Goal: Navigation & Orientation: Understand site structure

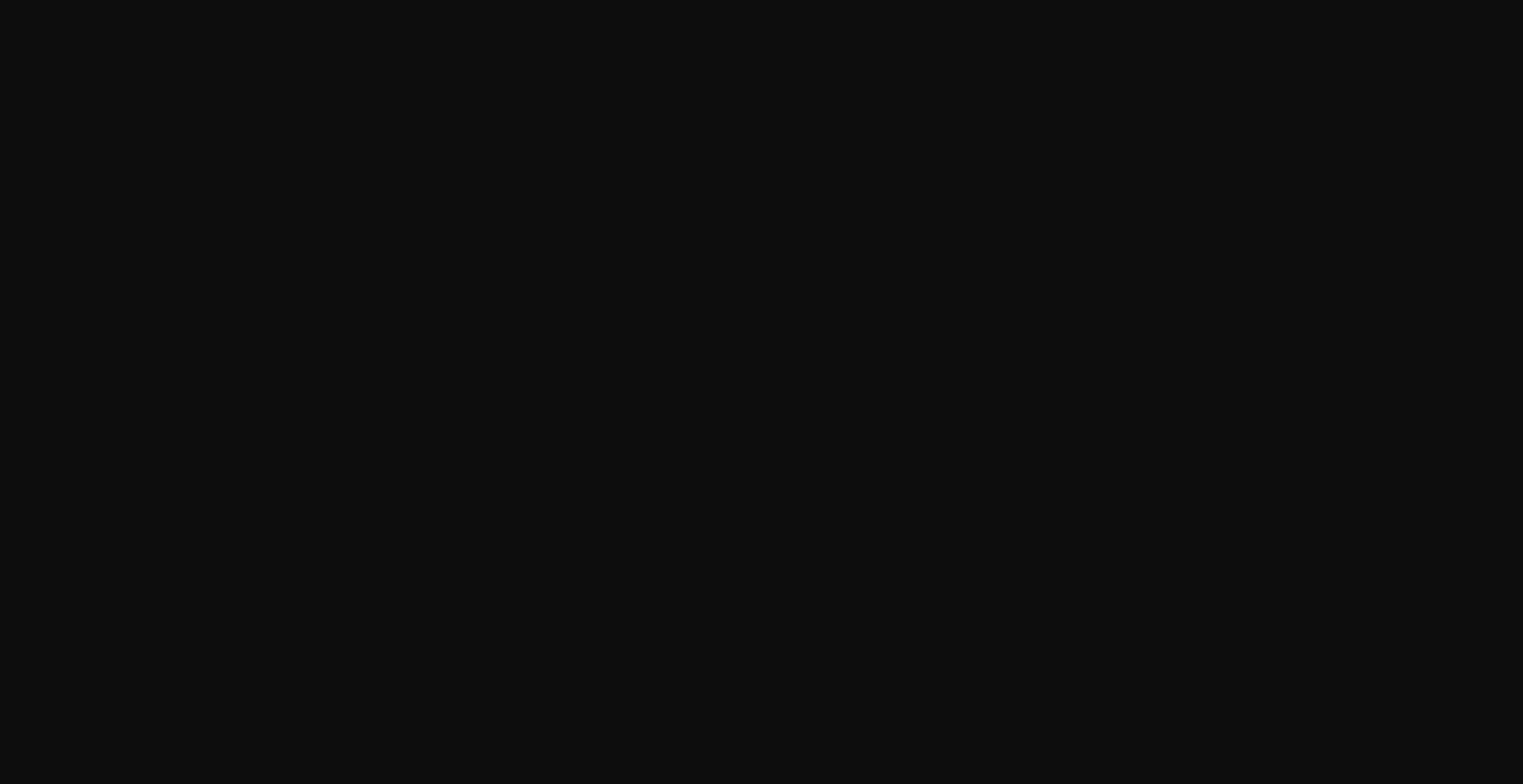
click at [287, 0] on html at bounding box center [762, 0] width 1523 height 0
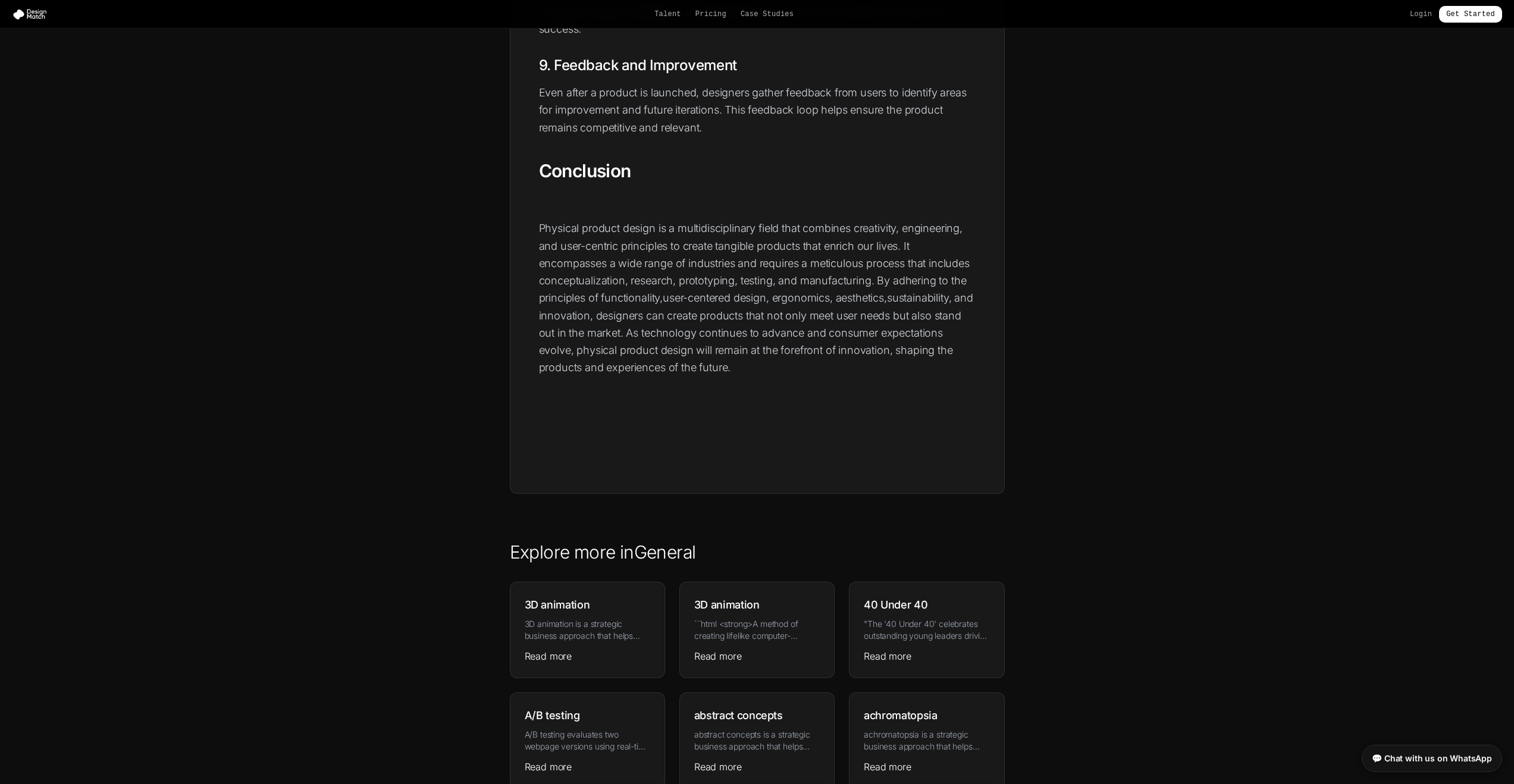
scroll to position [2733, 0]
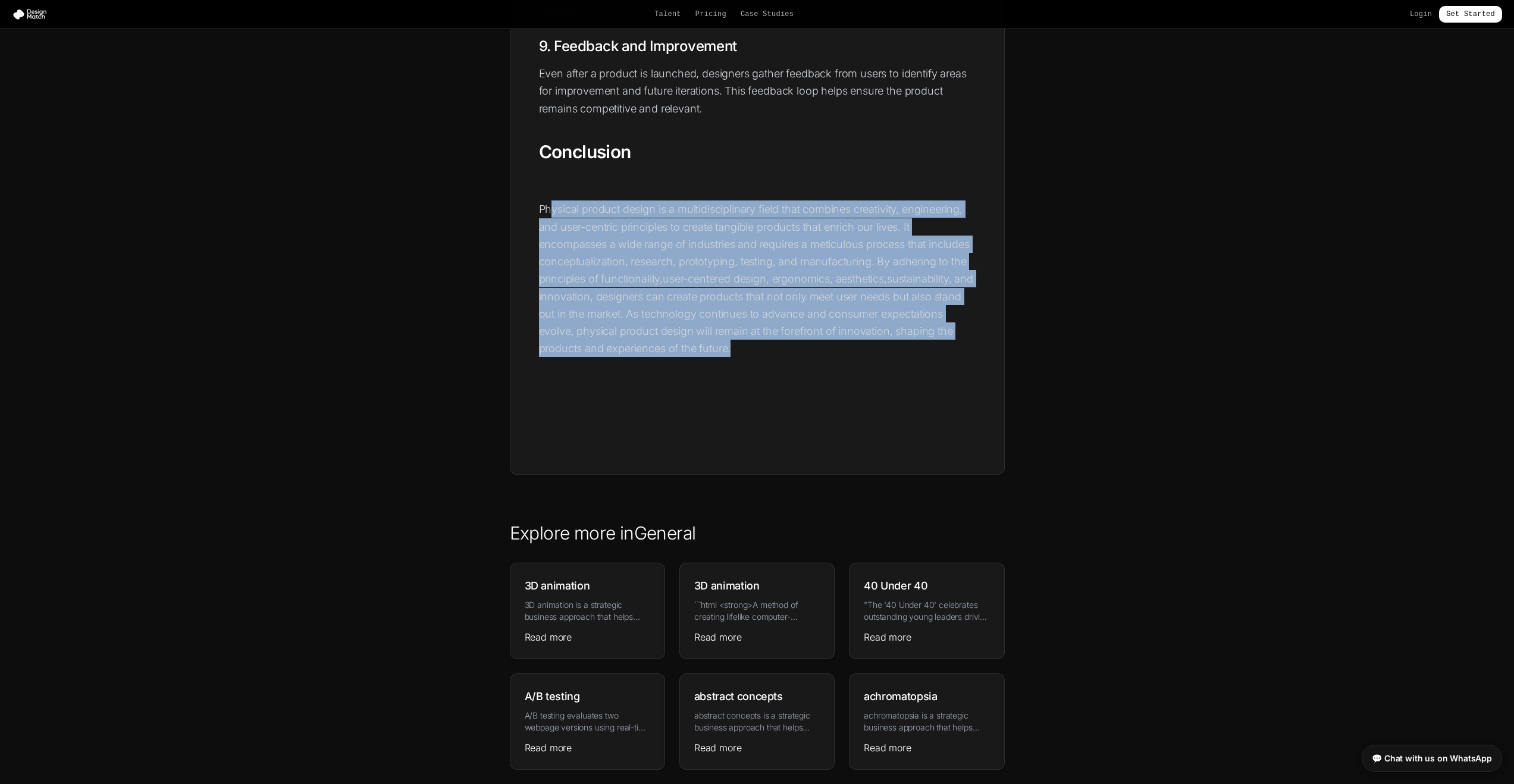
drag, startPoint x: 765, startPoint y: 367, endPoint x: 548, endPoint y: 226, distance: 258.8
click at [548, 226] on p "Physical product design is a multidisciplinary field that combines creativity, …" at bounding box center [757, 278] width 436 height 157
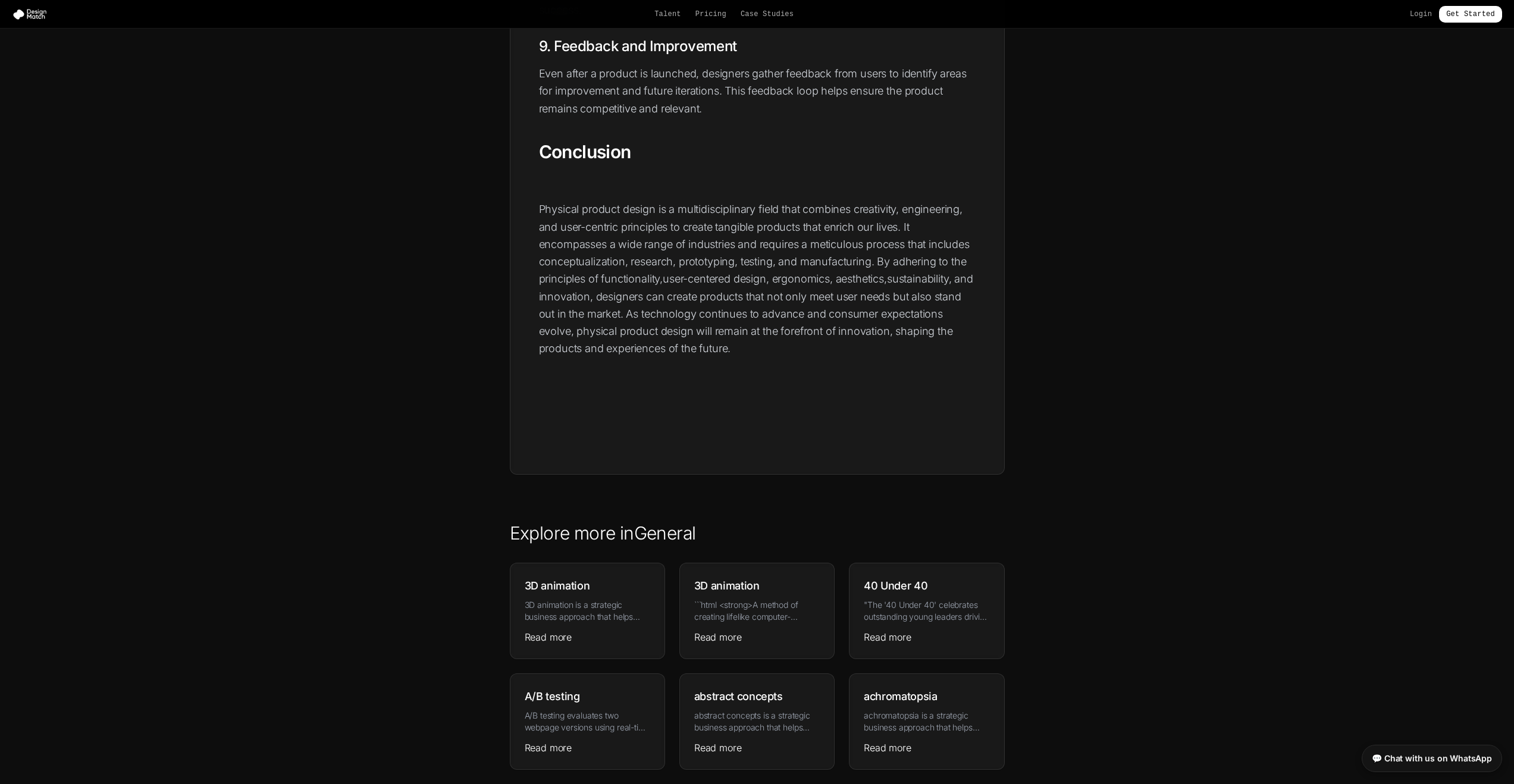
click at [588, 262] on p "Physical product design is a multidisciplinary field that combines creativity, …" at bounding box center [757, 278] width 436 height 157
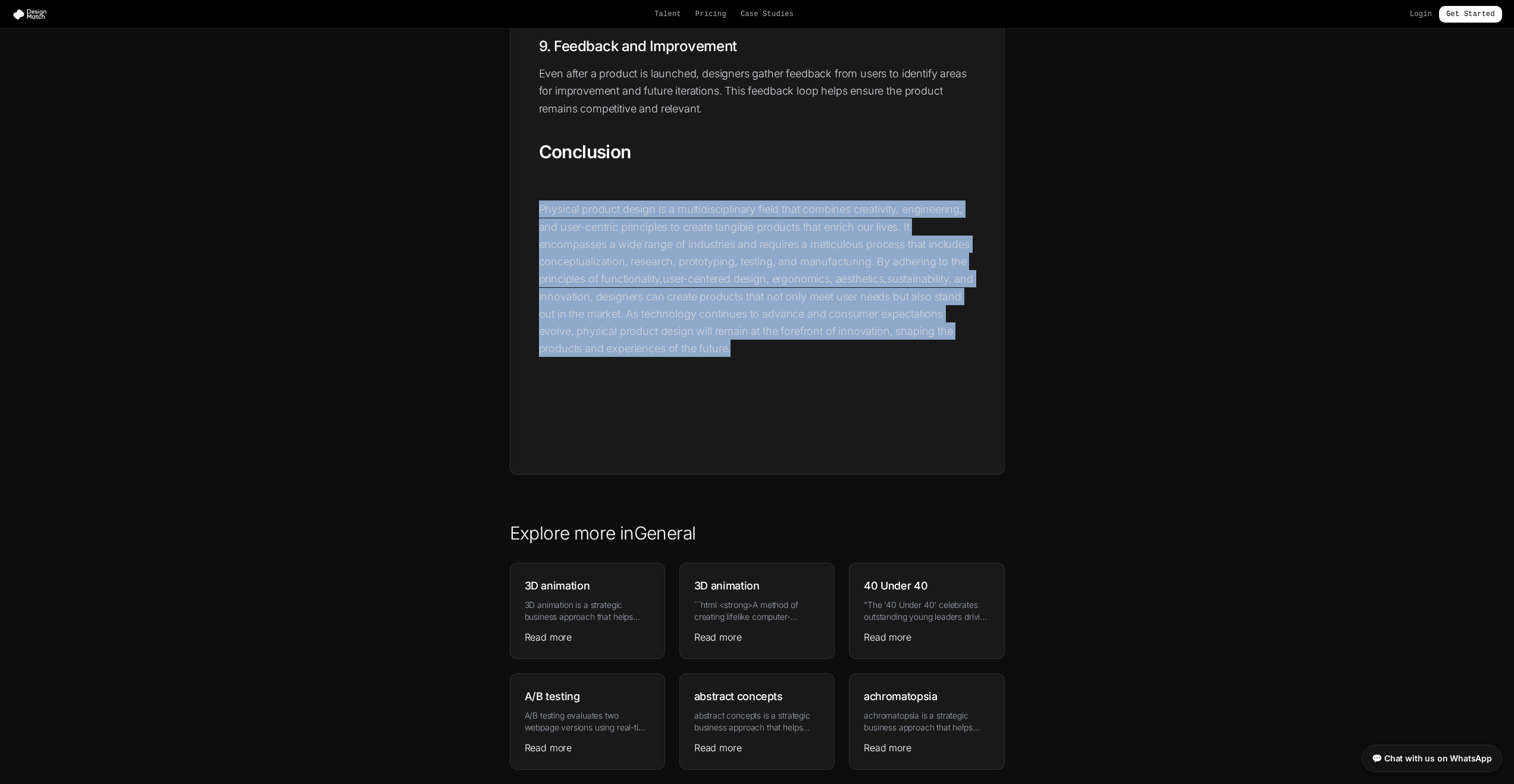
click at [588, 262] on p "Physical product design is a multidisciplinary field that combines creativity, …" at bounding box center [757, 278] width 436 height 157
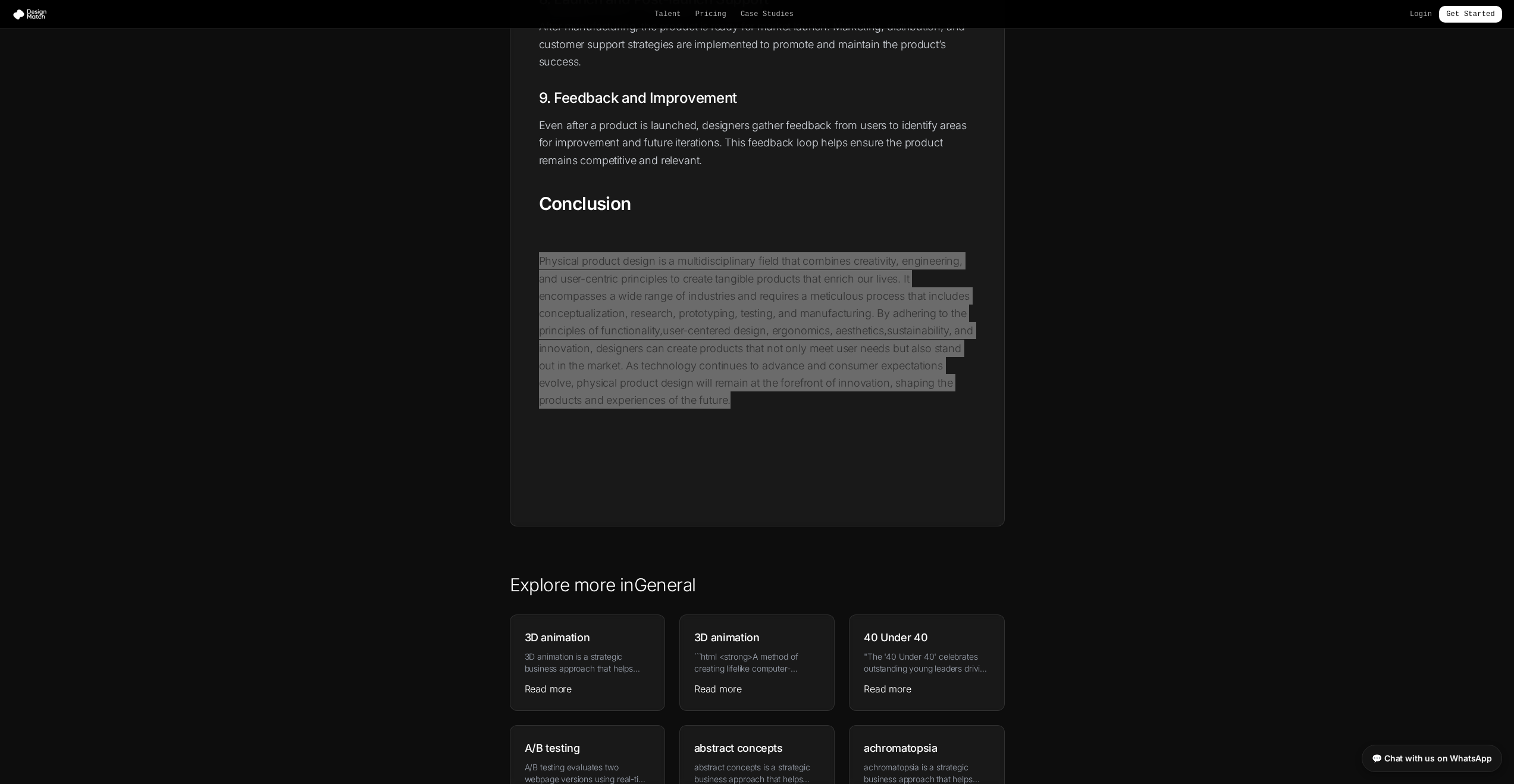
scroll to position [2686, 0]
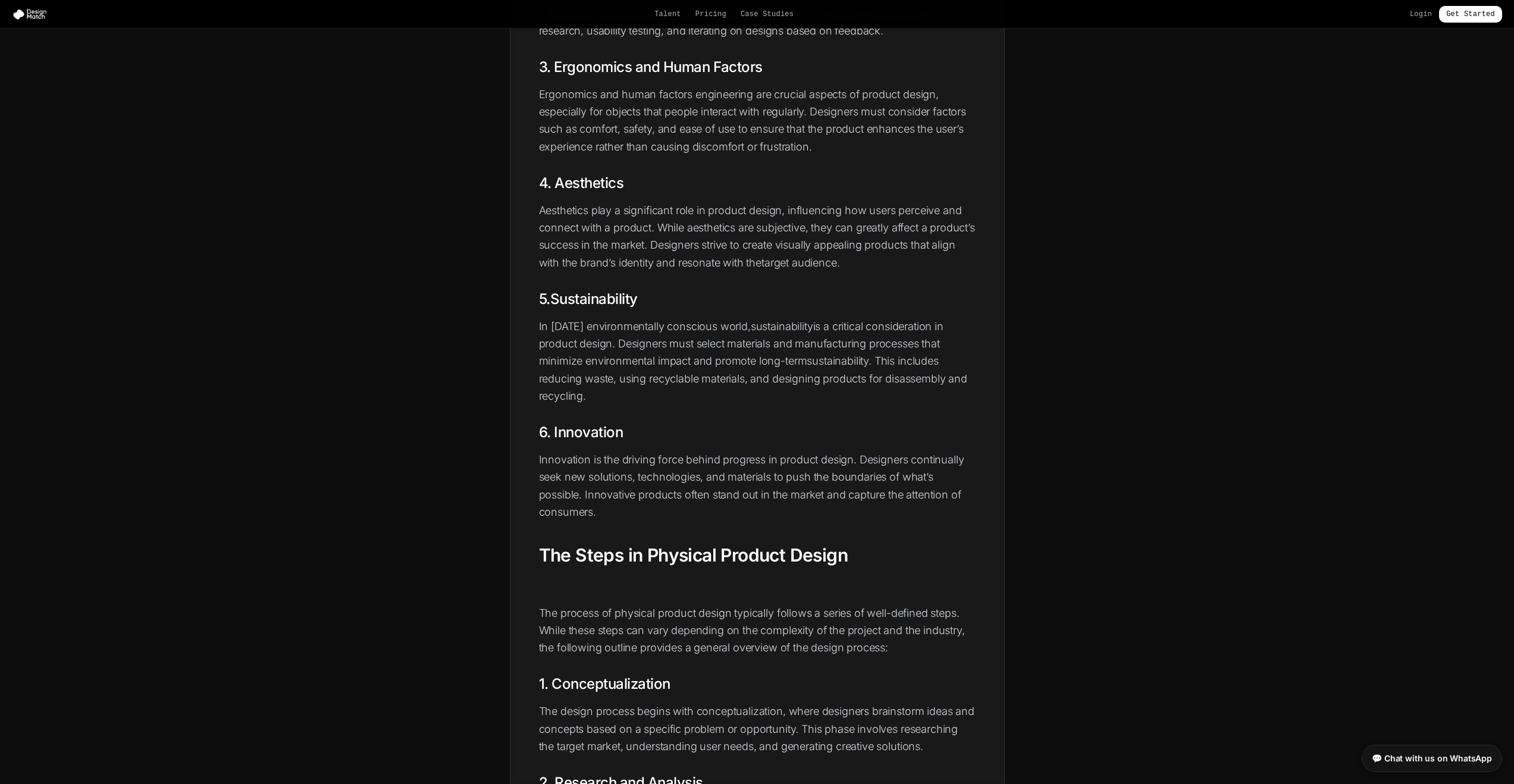
scroll to position [1372, 0]
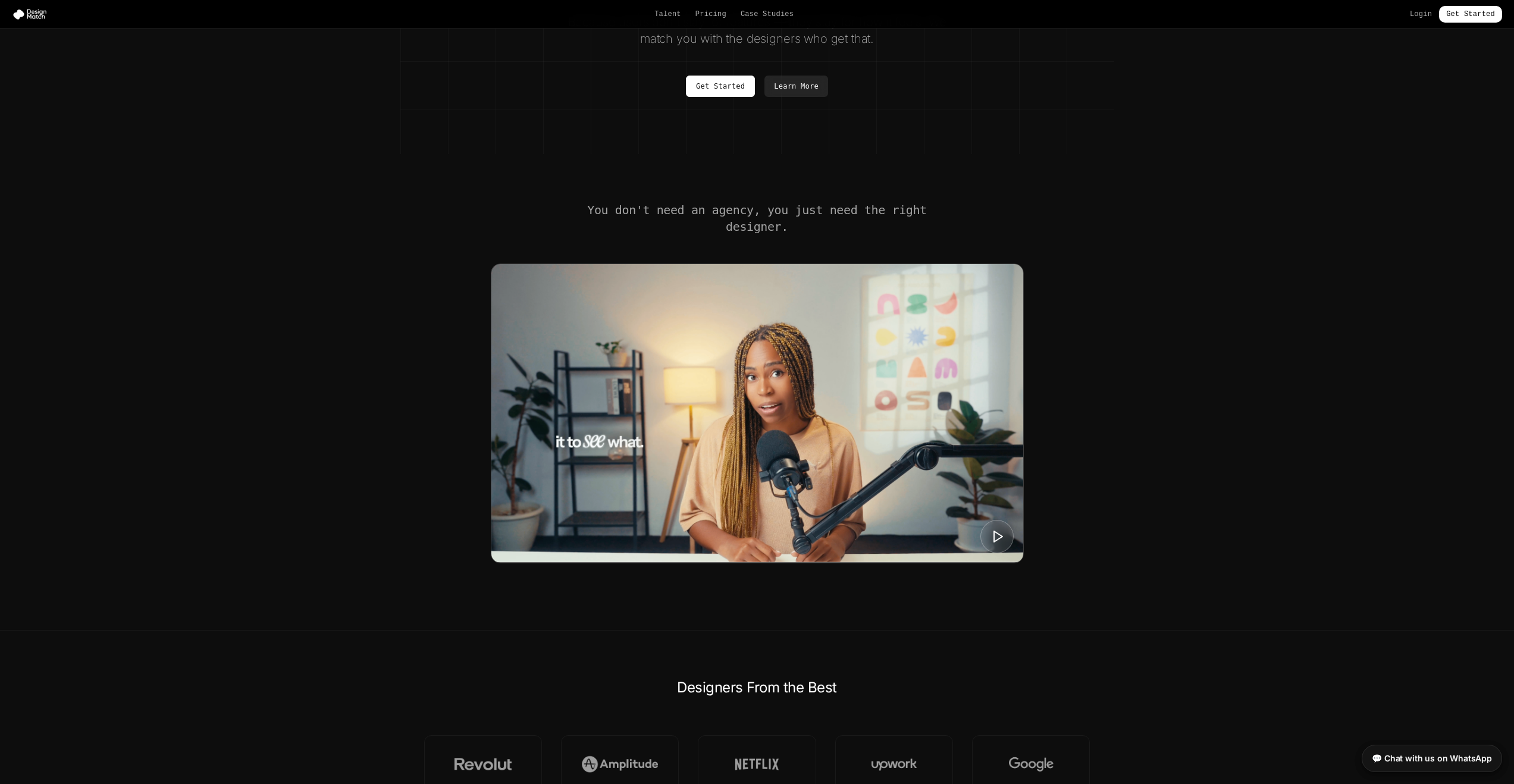
scroll to position [254, 0]
click at [859, 339] on img at bounding box center [757, 413] width 532 height 299
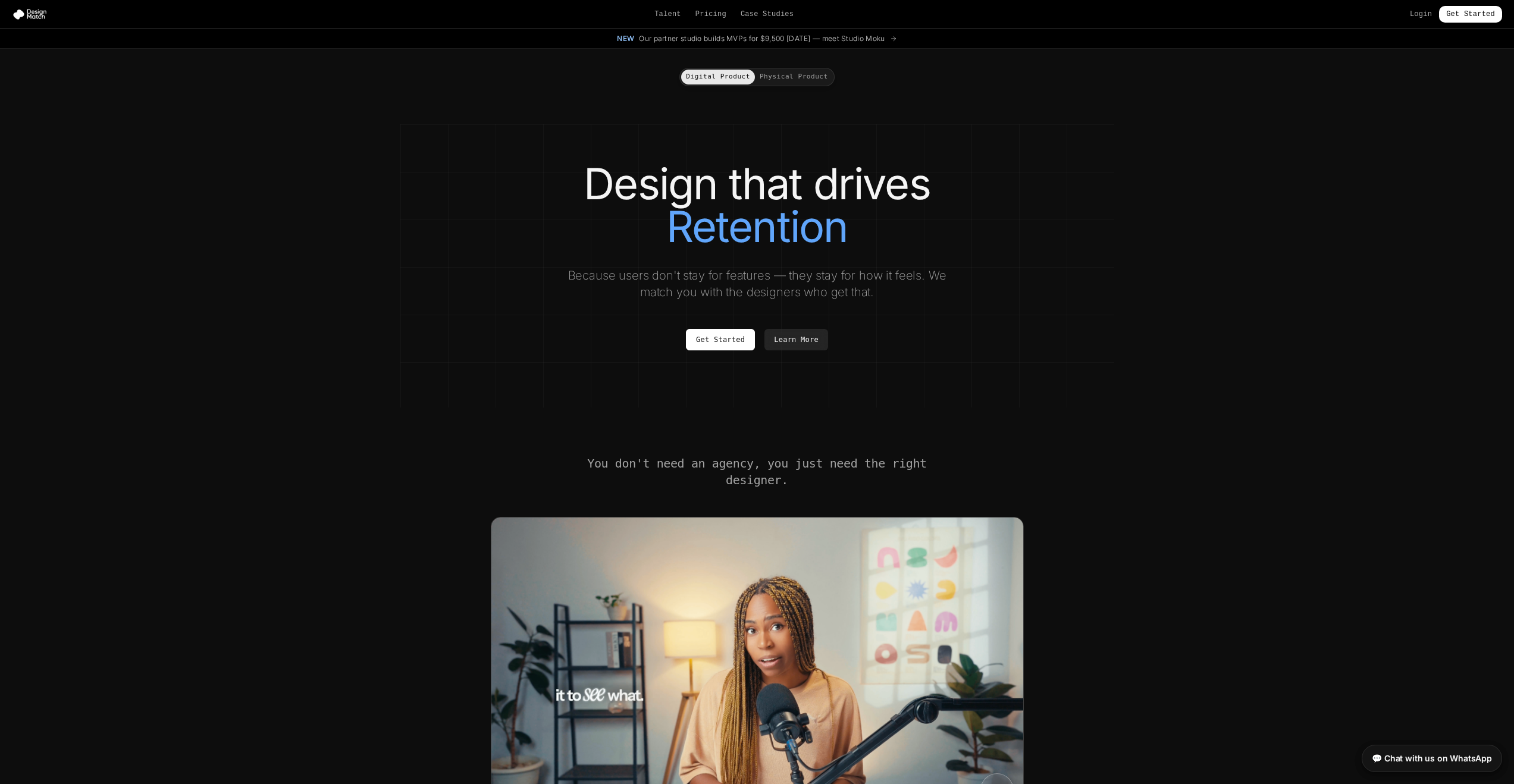
click at [801, 82] on button "Physical Product" at bounding box center [794, 77] width 78 height 15
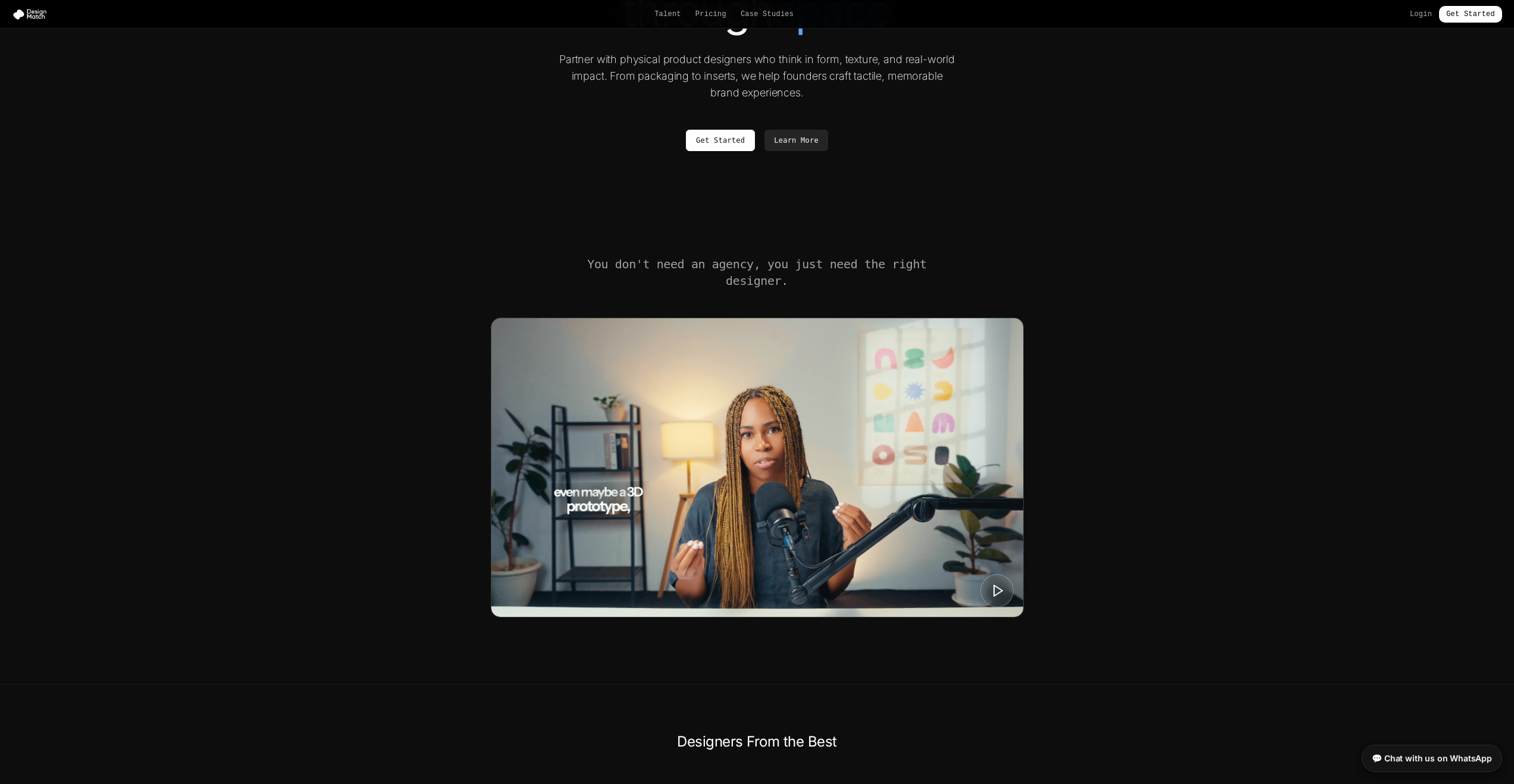
scroll to position [345, 0]
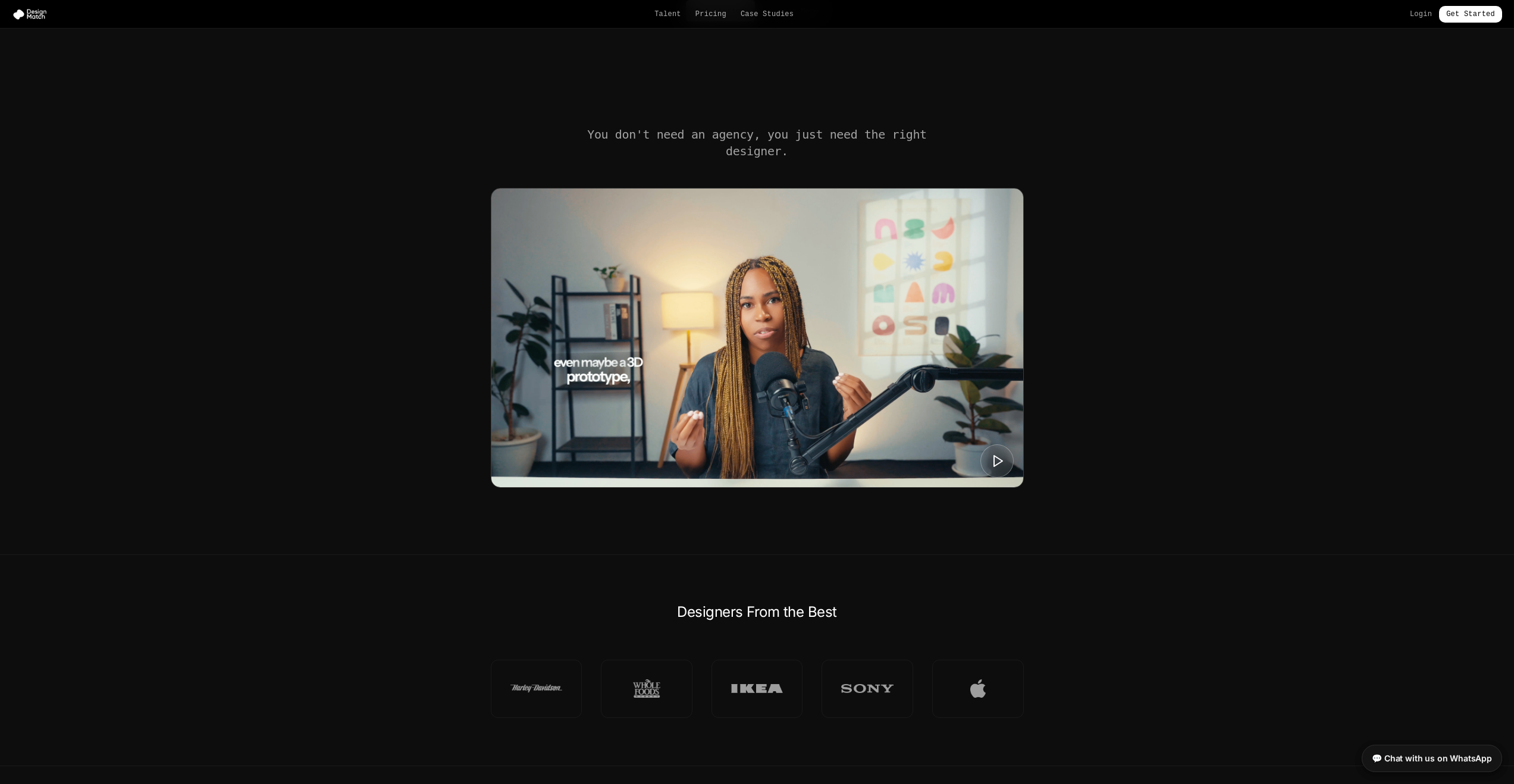
click at [809, 377] on img at bounding box center [757, 338] width 532 height 299
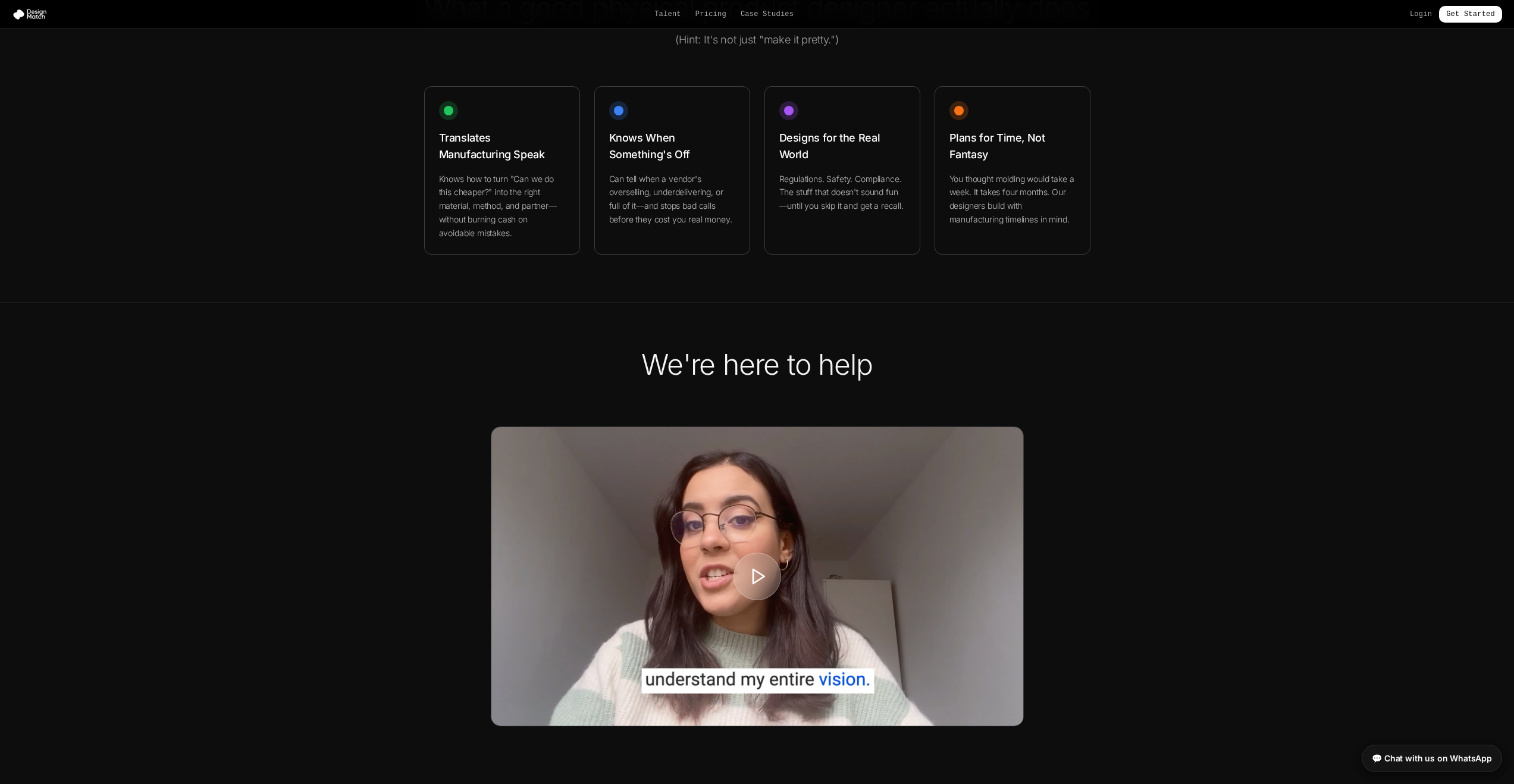
scroll to position [1994, 0]
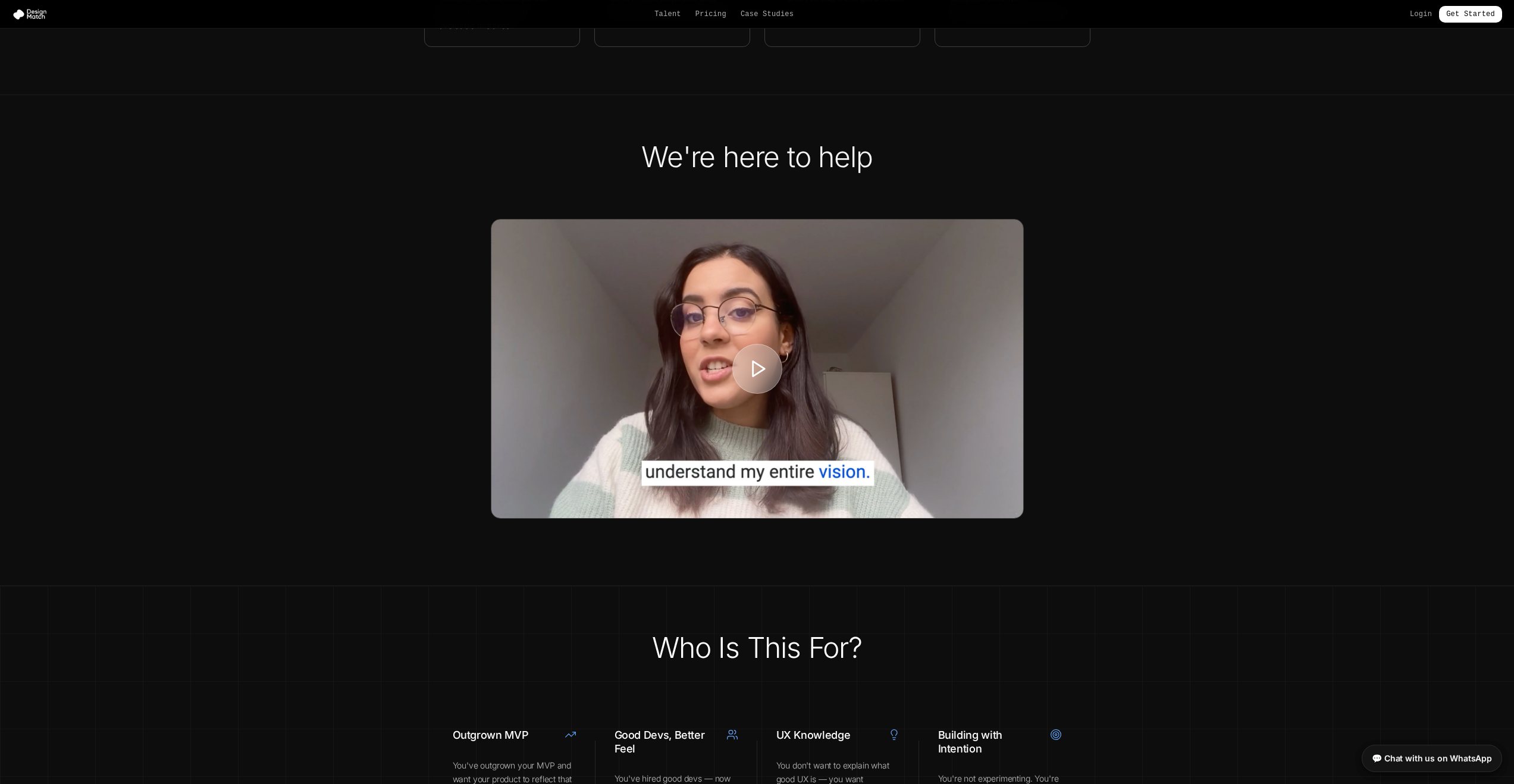
click at [755, 394] on div at bounding box center [757, 368] width 50 height 50
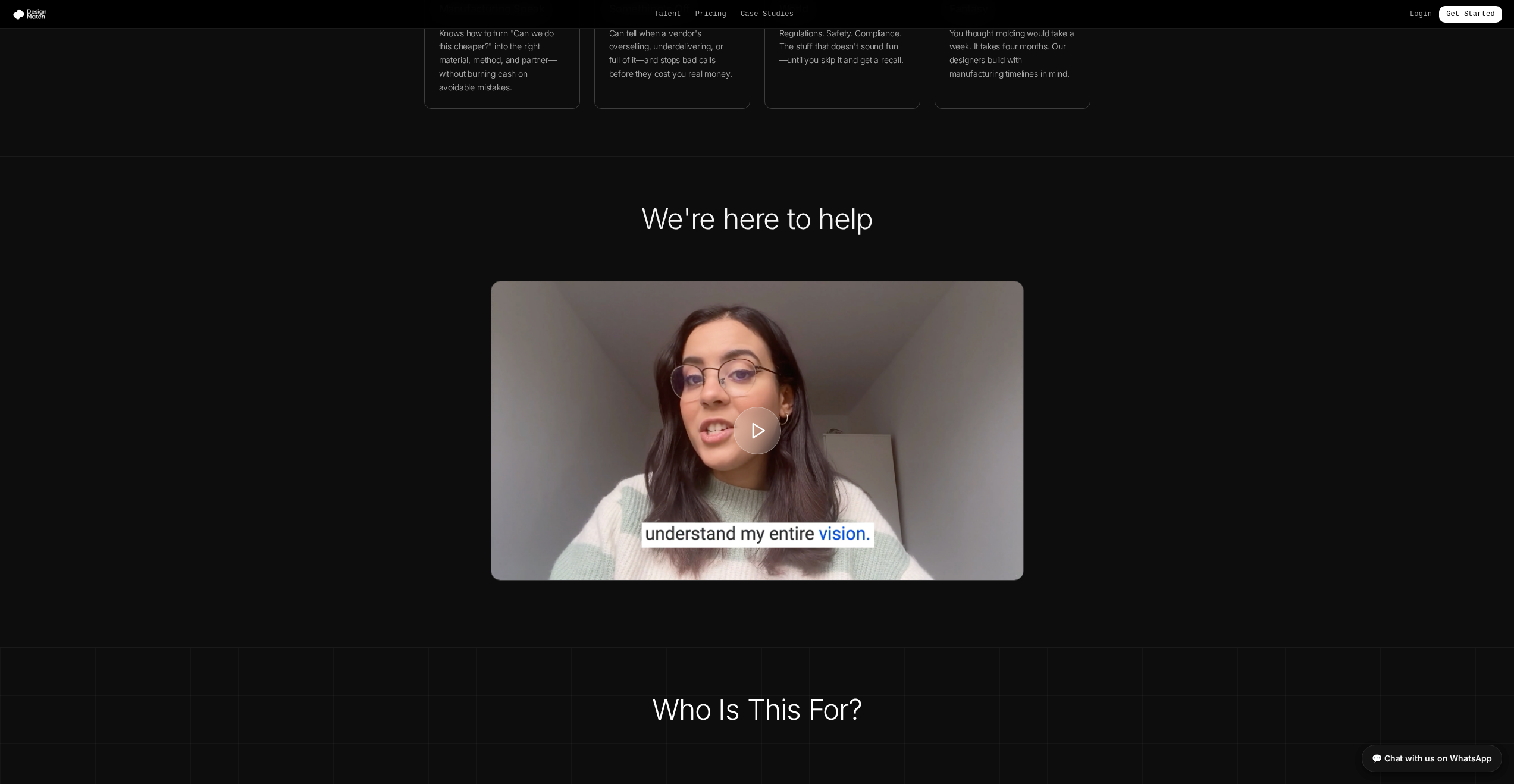
scroll to position [2194, 0]
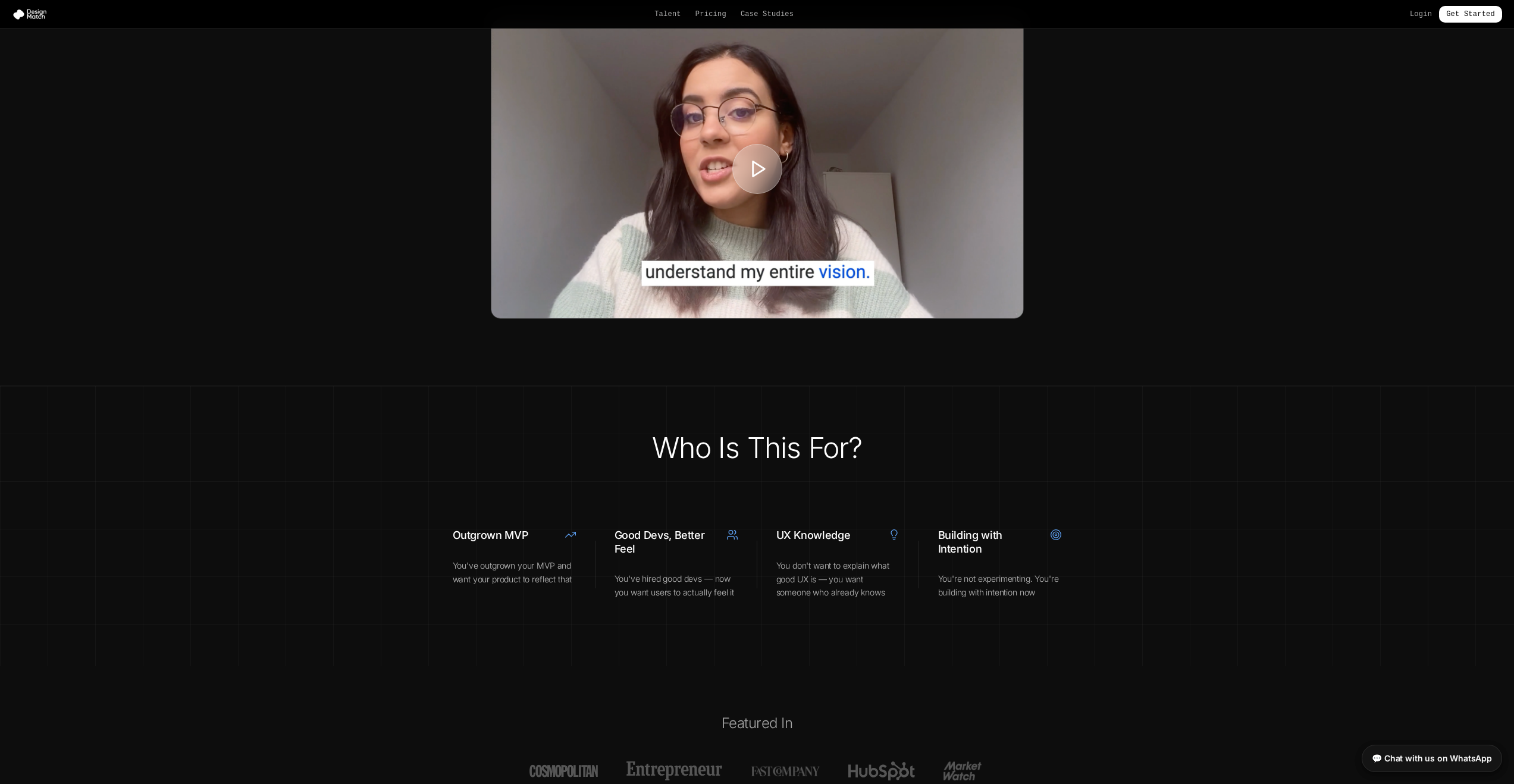
click at [772, 194] on div at bounding box center [757, 169] width 50 height 50
click at [762, 194] on div at bounding box center [757, 169] width 50 height 50
click at [755, 179] on icon at bounding box center [758, 169] width 20 height 20
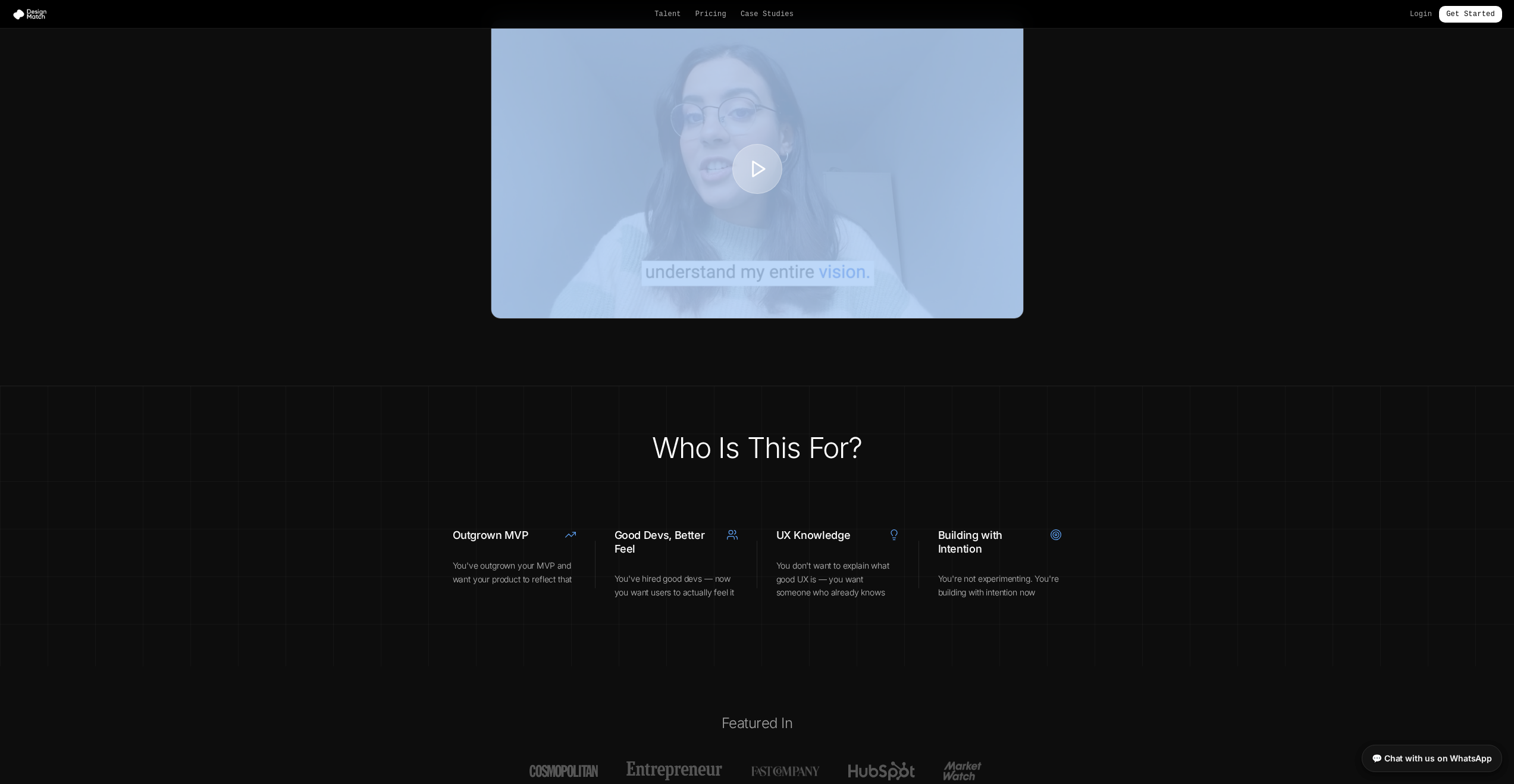
click at [755, 179] on icon at bounding box center [758, 169] width 20 height 20
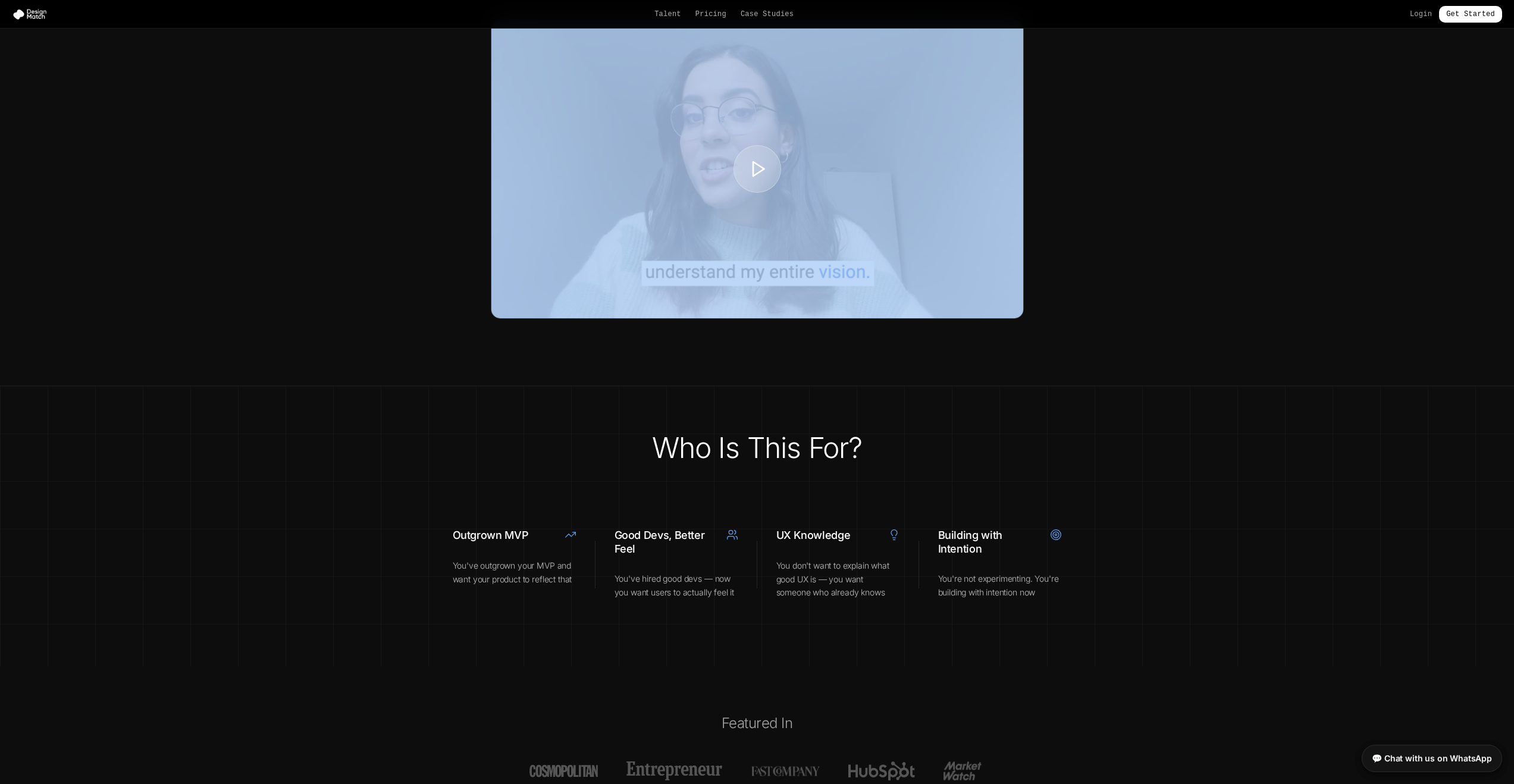
click at [1190, 211] on section "We're here to help" at bounding box center [757, 141] width 1514 height 491
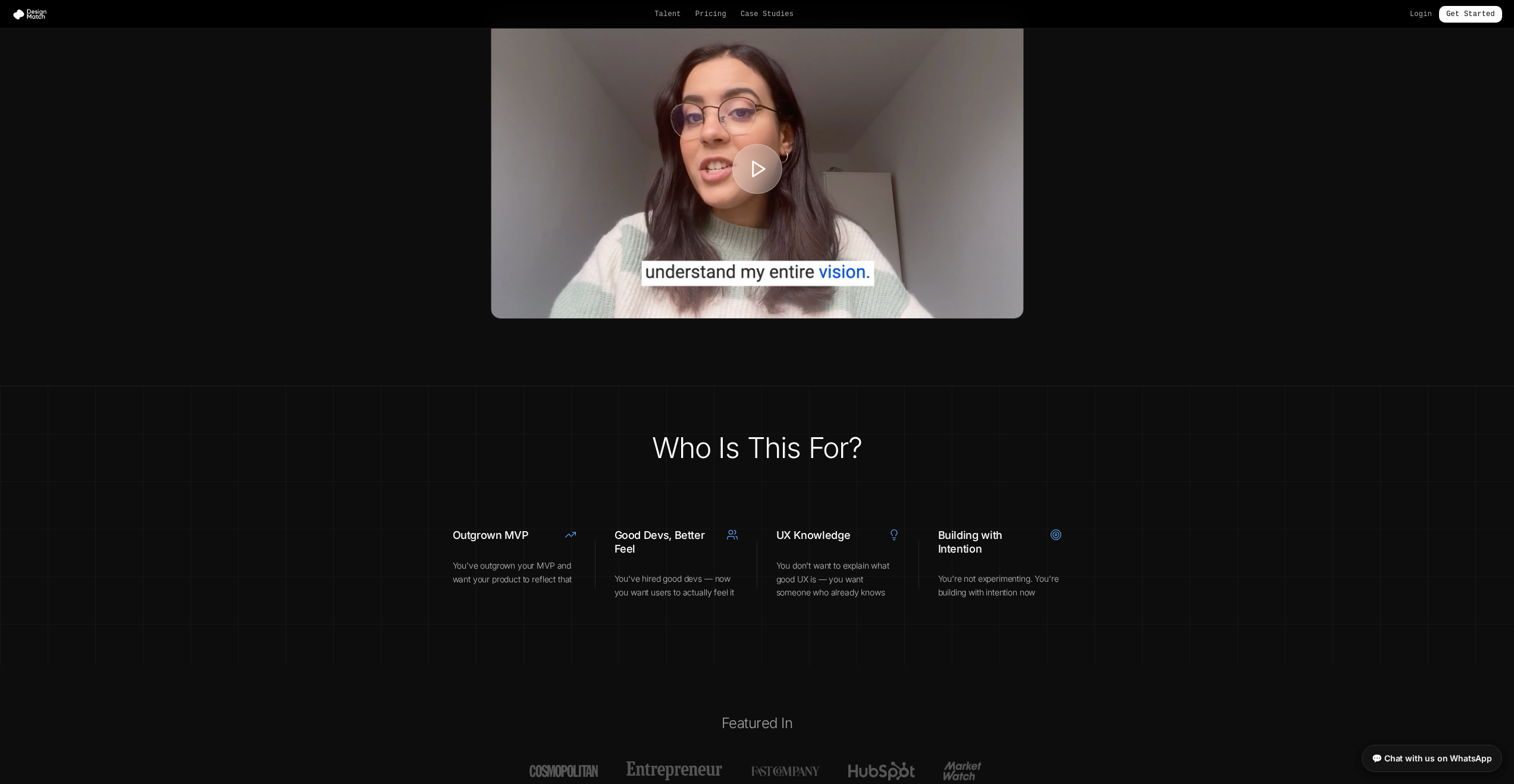
click at [762, 194] on div at bounding box center [757, 169] width 50 height 50
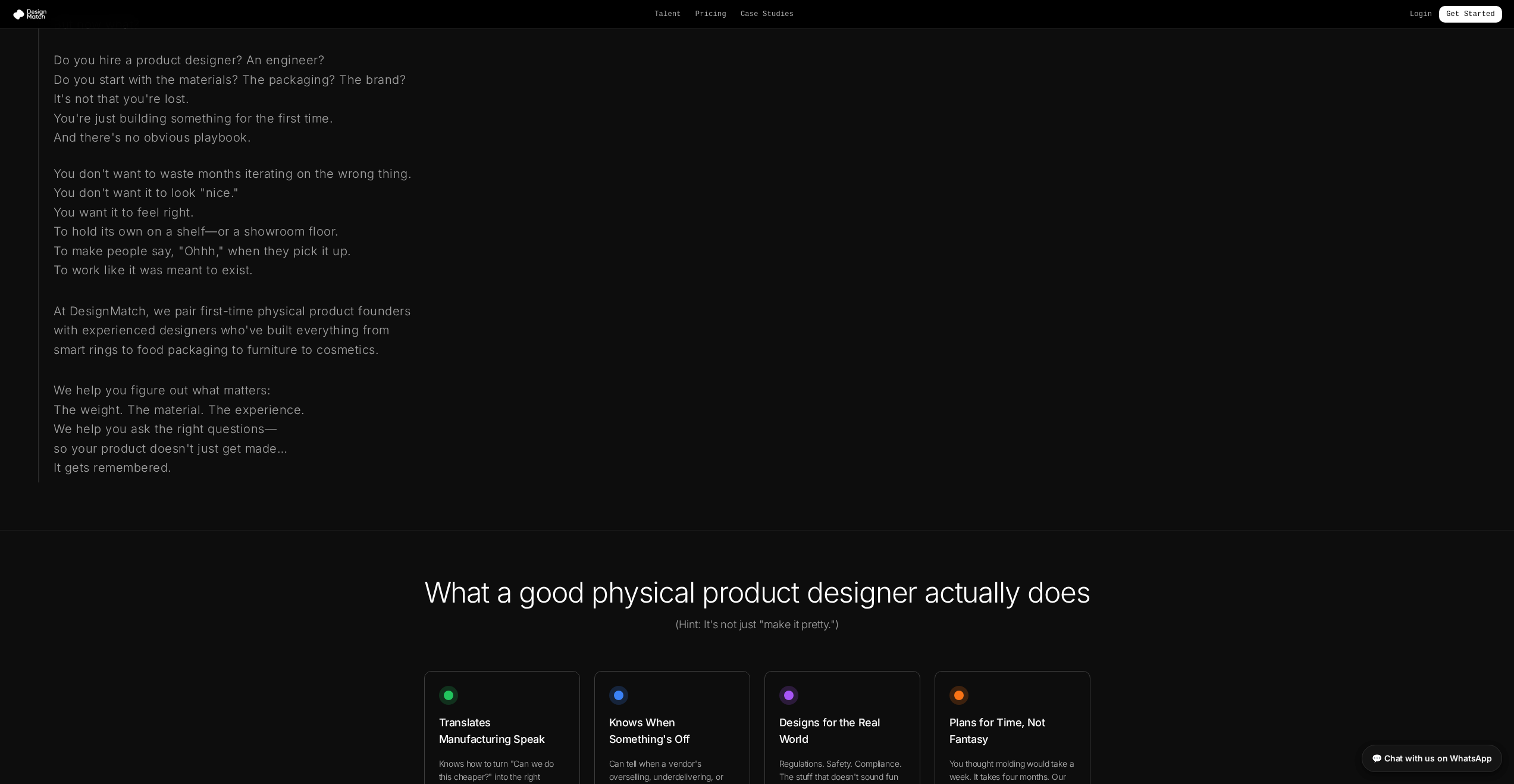
scroll to position [138, 0]
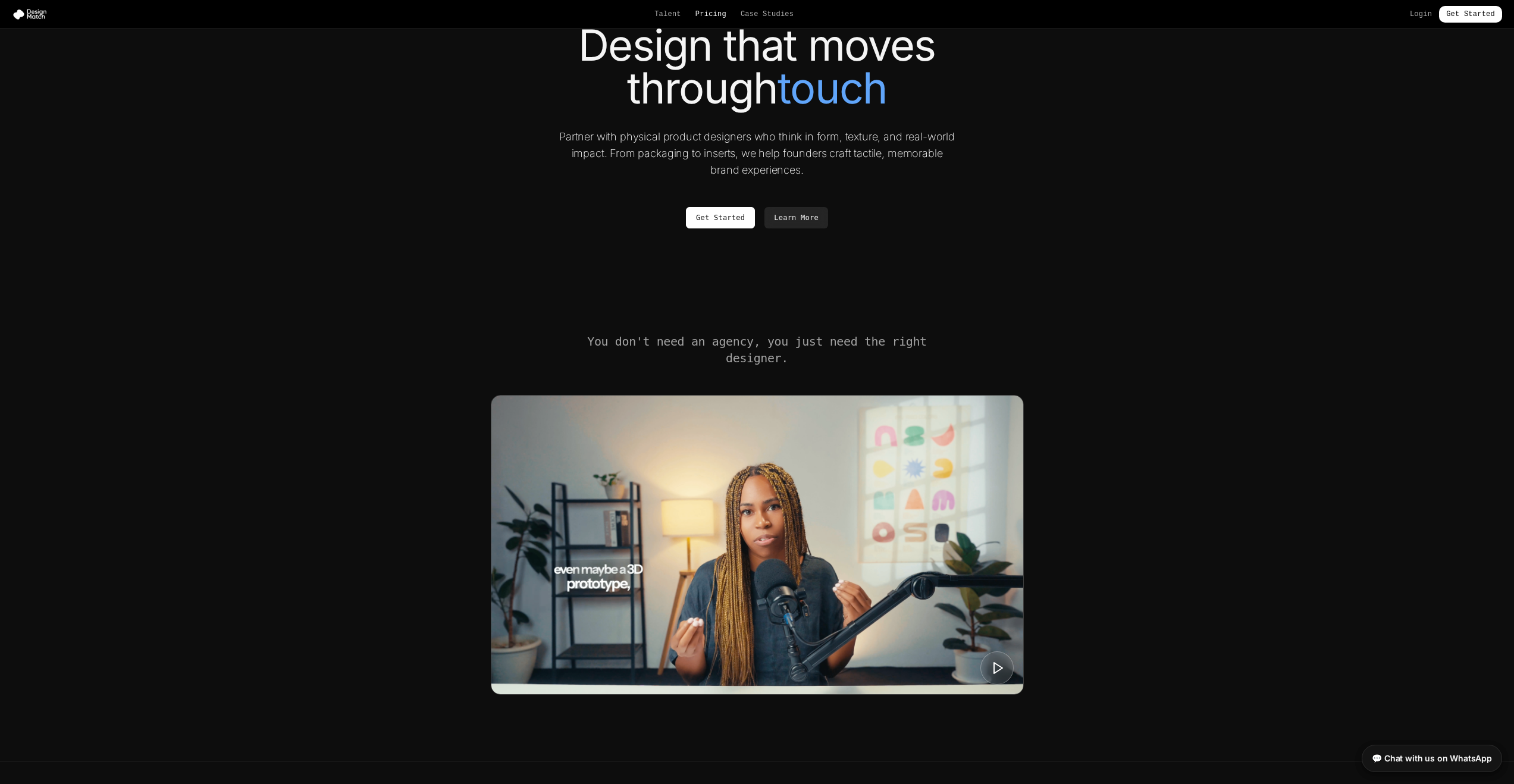
click at [718, 15] on link "Pricing" at bounding box center [711, 14] width 31 height 9
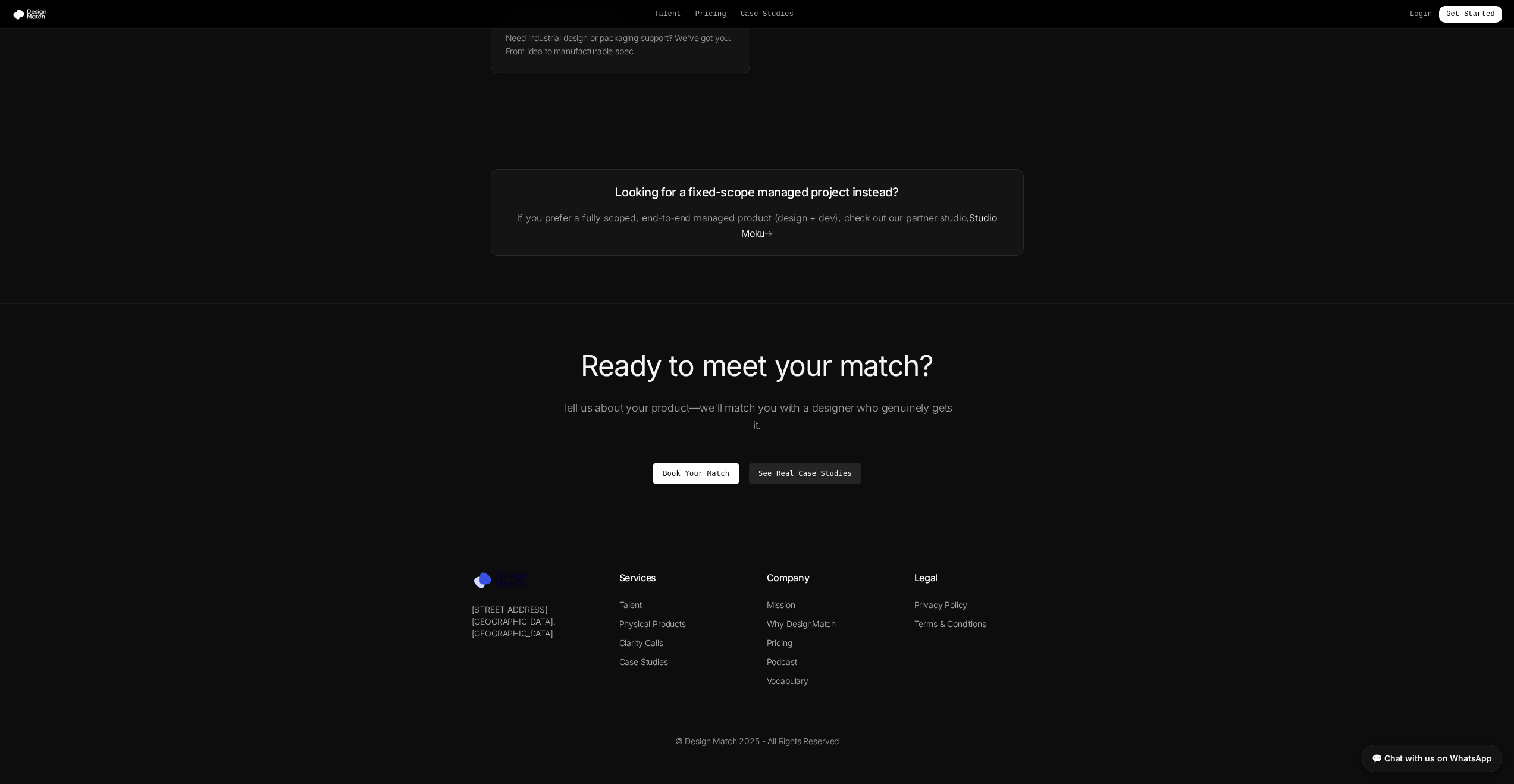
scroll to position [1863, 0]
click at [771, 18] on link "Case Studies" at bounding box center [767, 14] width 53 height 9
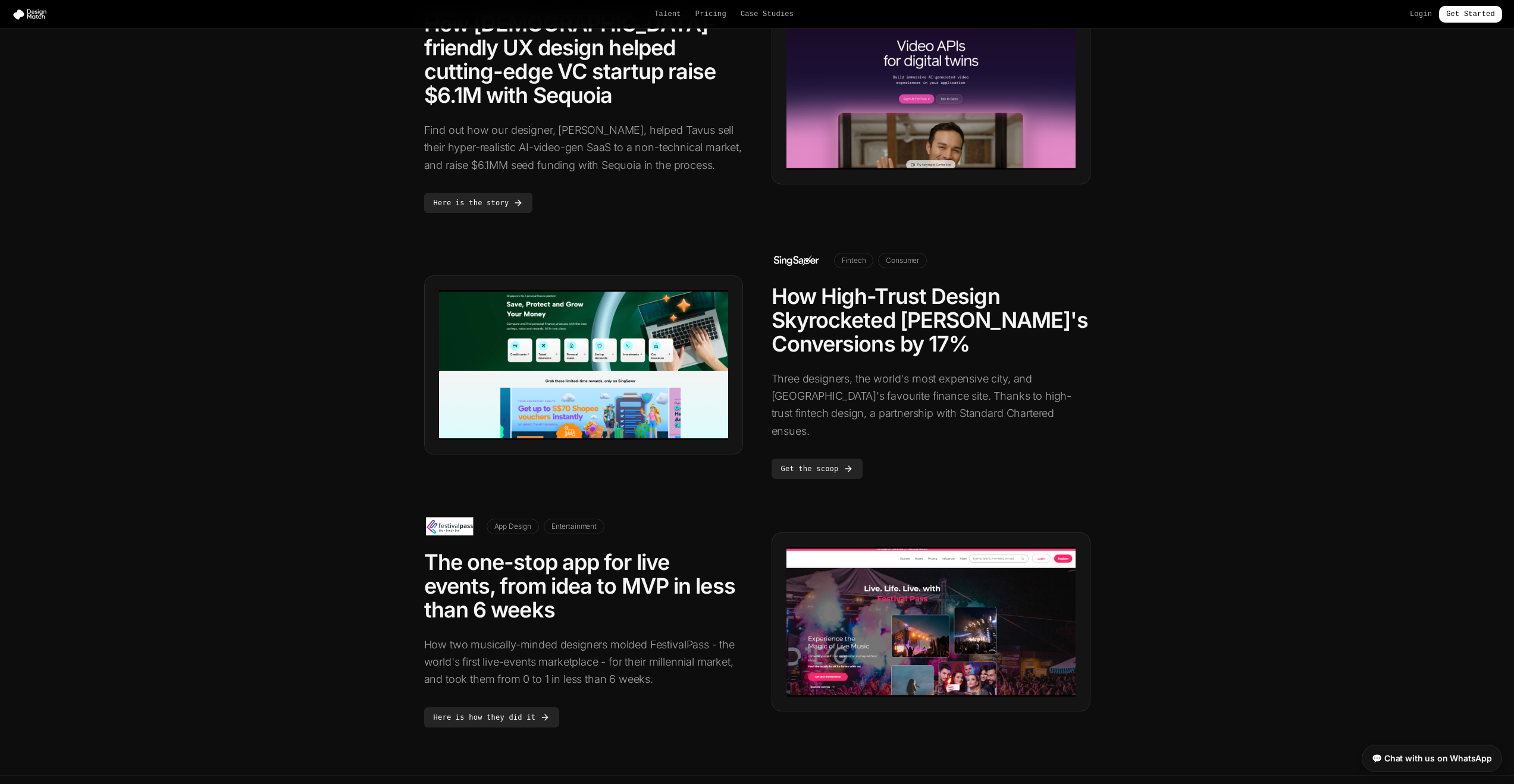
scroll to position [389, 0]
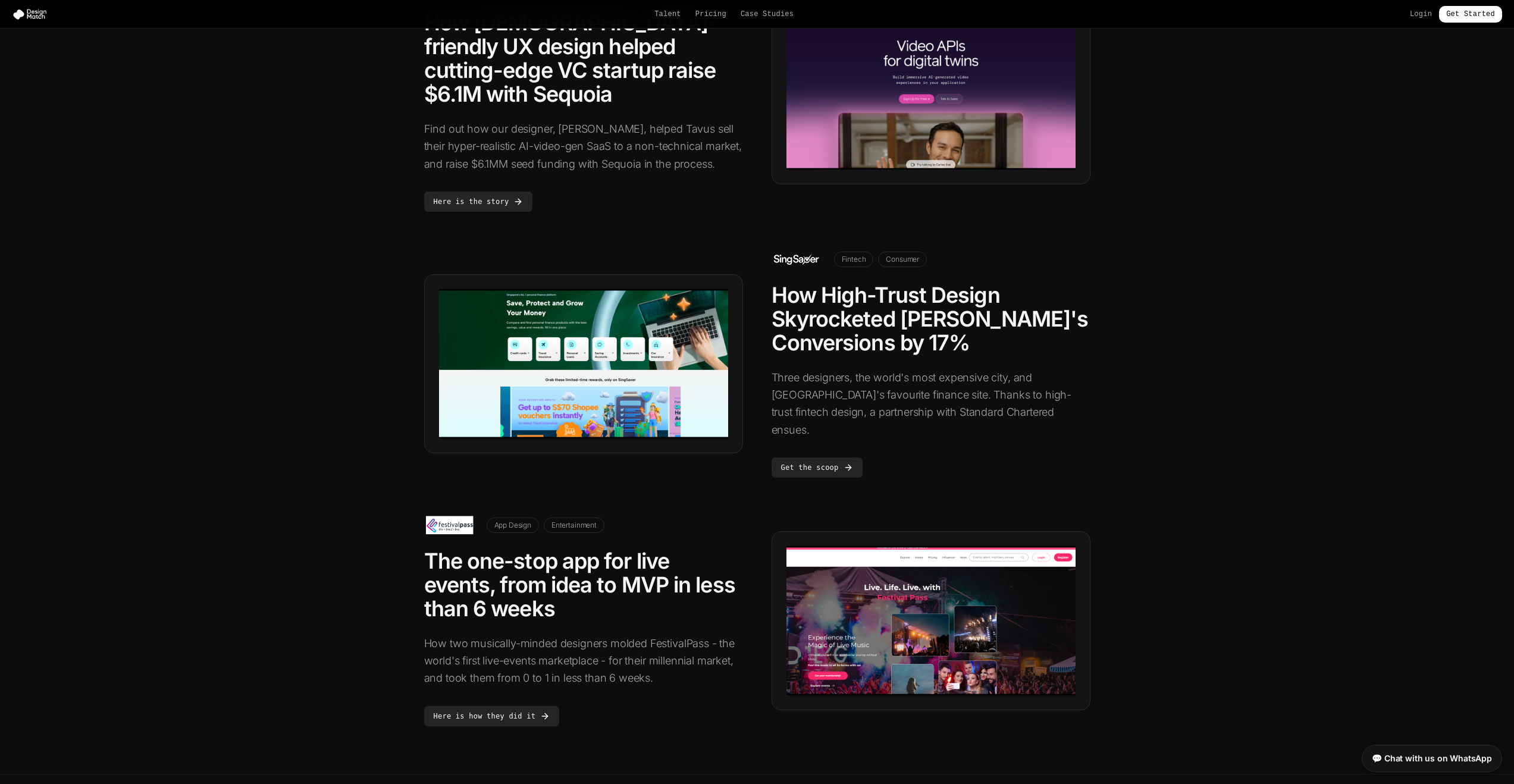
click at [39, 7] on div "Talent Pricing Case Studies Login Get Started" at bounding box center [757, 14] width 1514 height 16
click at [33, 16] on img at bounding box center [32, 14] width 40 height 12
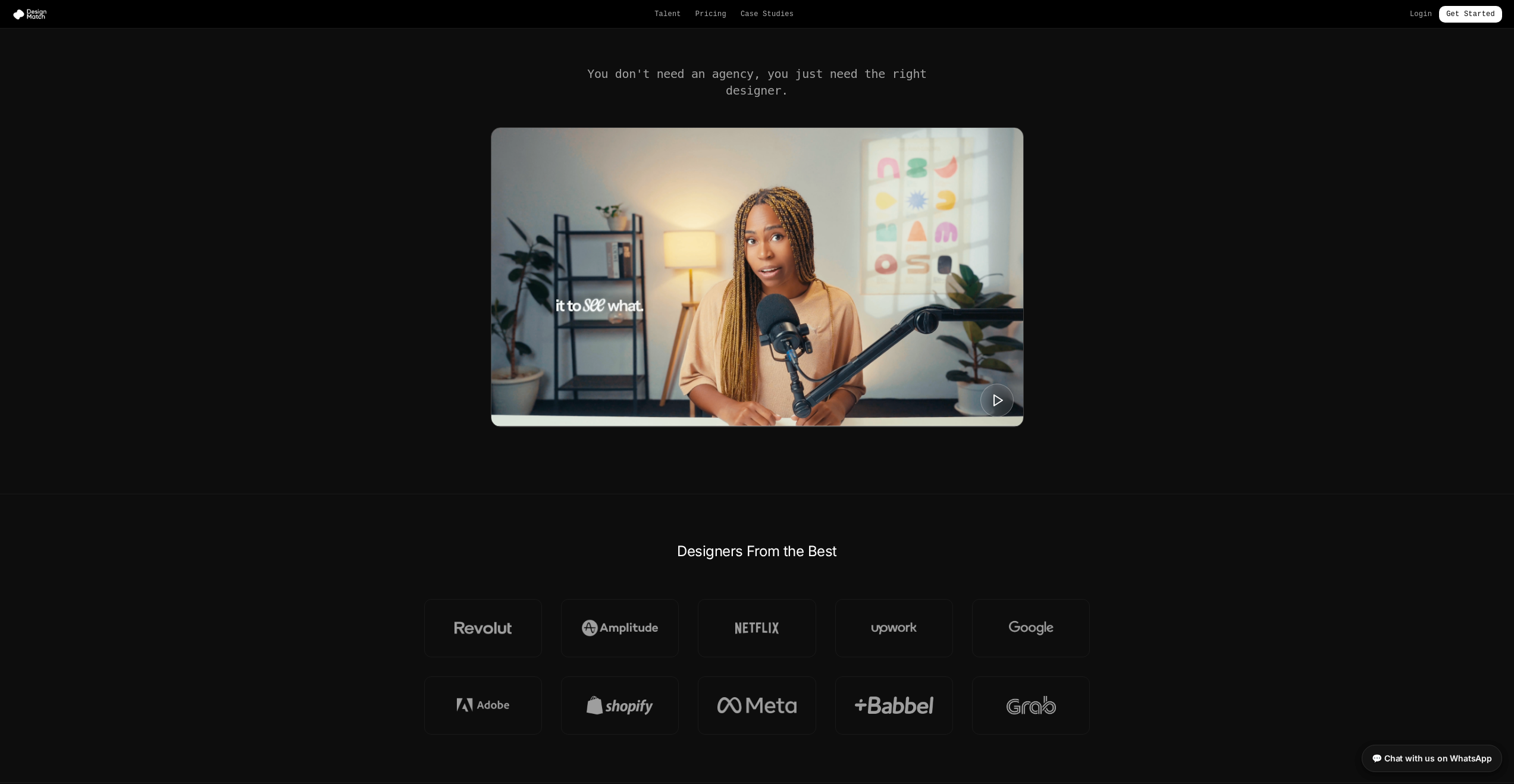
click at [942, 262] on img at bounding box center [757, 278] width 532 height 299
click at [989, 401] on button at bounding box center [996, 399] width 35 height 35
